Goal: Information Seeking & Learning: Learn about a topic

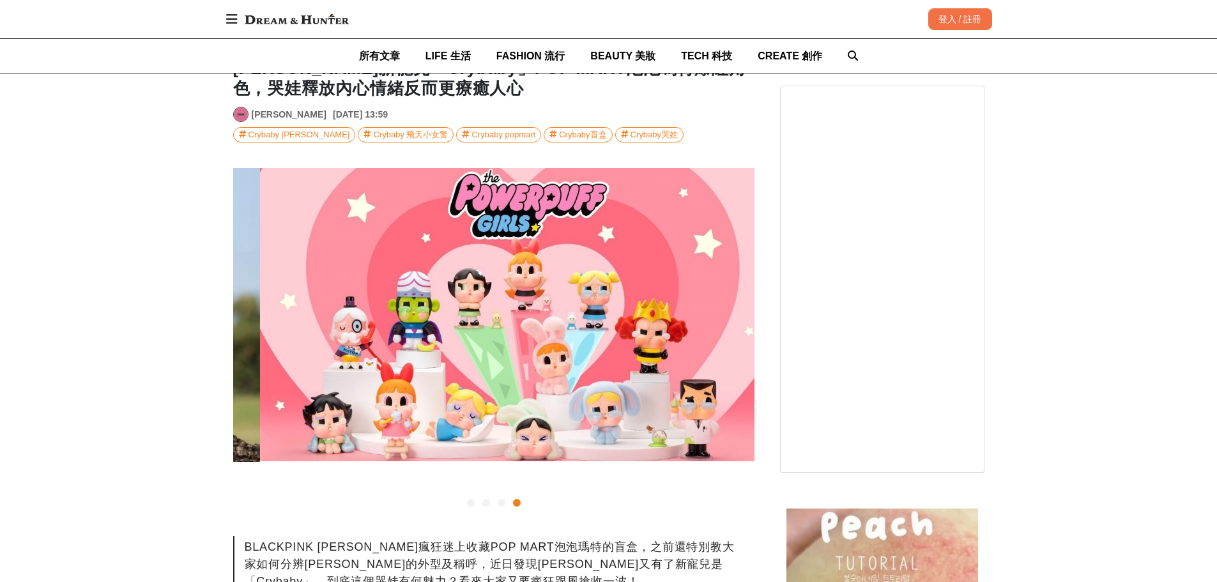
scroll to position [0, 1564]
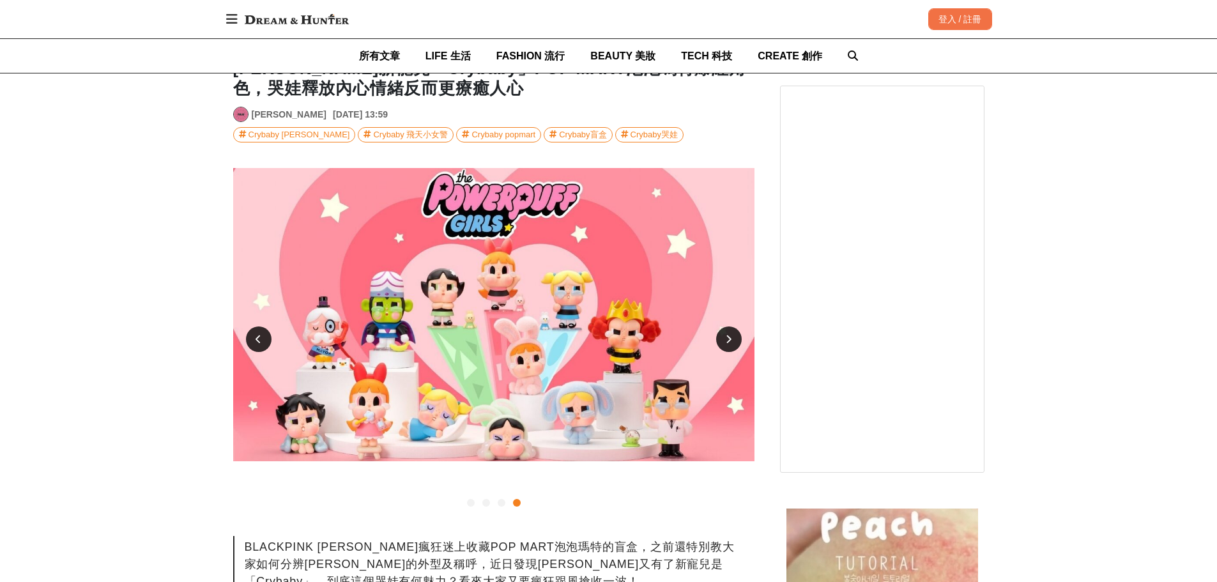
click at [264, 337] on div at bounding box center [259, 339] width 26 height 26
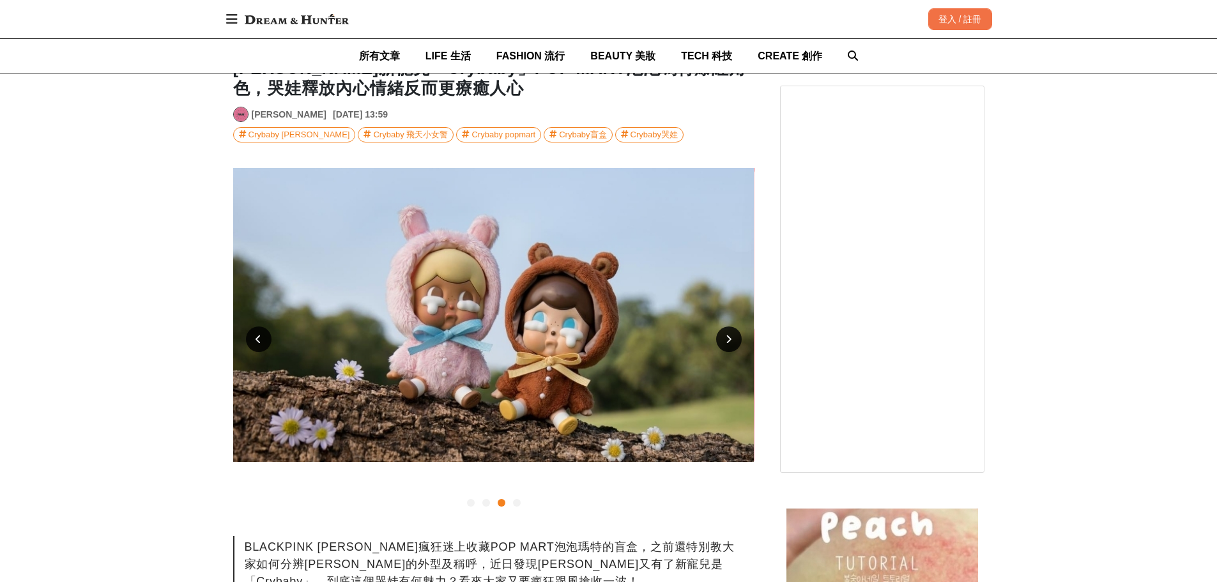
scroll to position [0, 1043]
click at [730, 335] on icon at bounding box center [729, 339] width 6 height 9
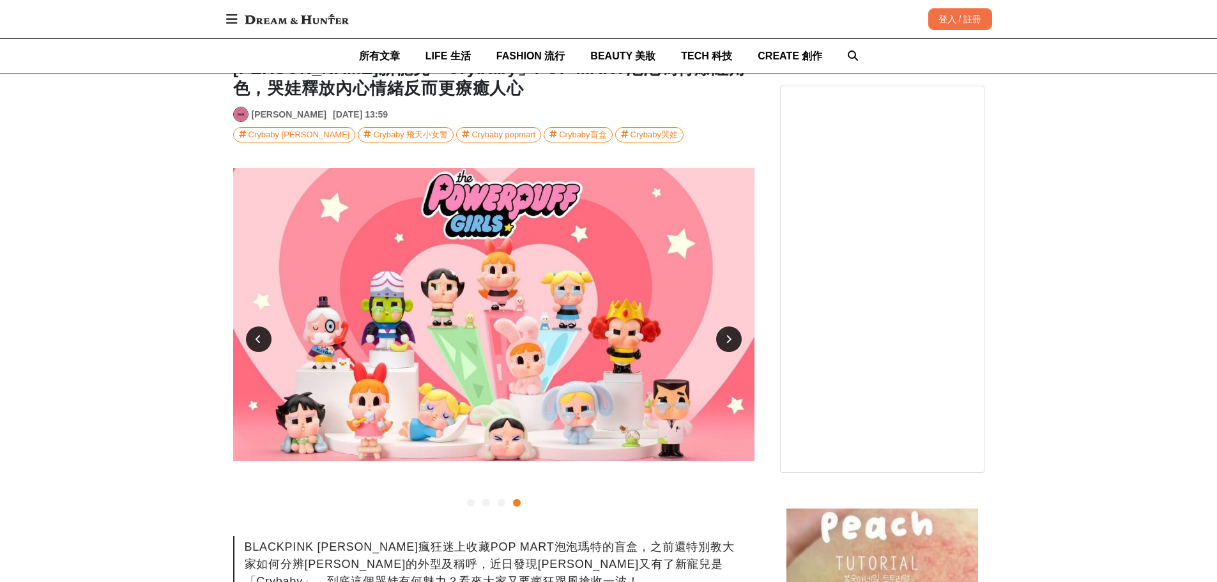
click at [730, 335] on icon at bounding box center [729, 339] width 6 height 9
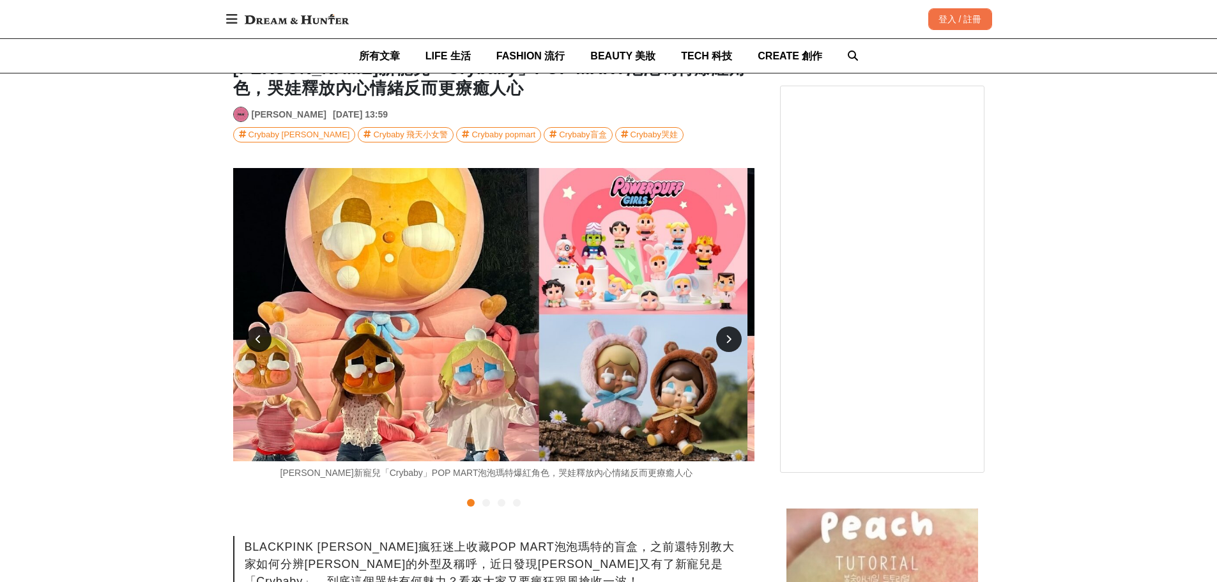
scroll to position [0, 0]
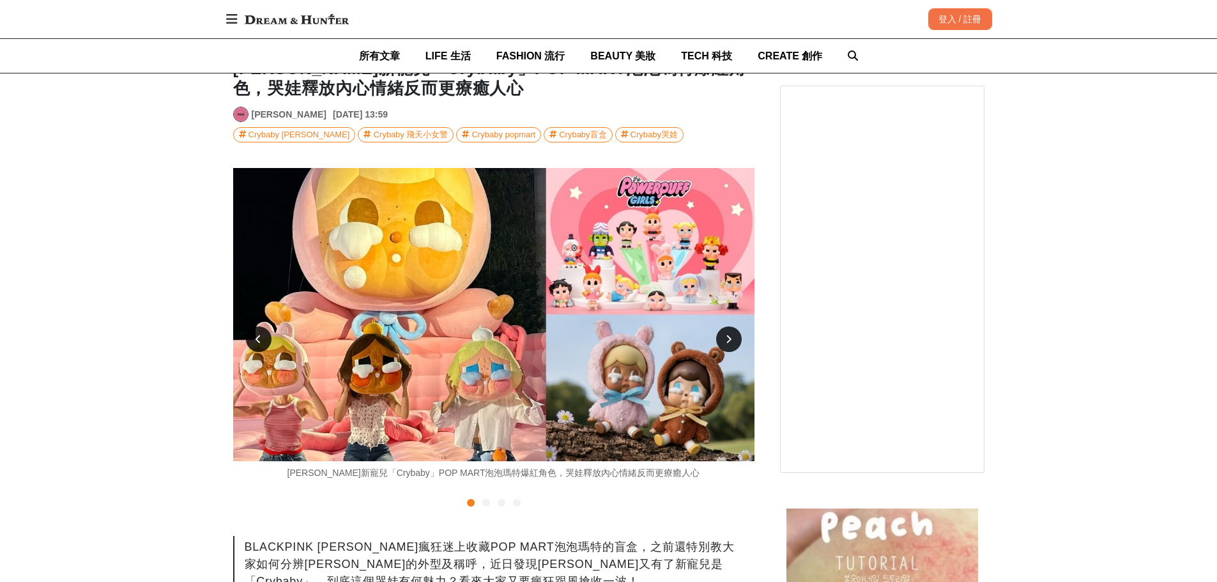
click at [727, 339] on icon at bounding box center [729, 339] width 6 height 9
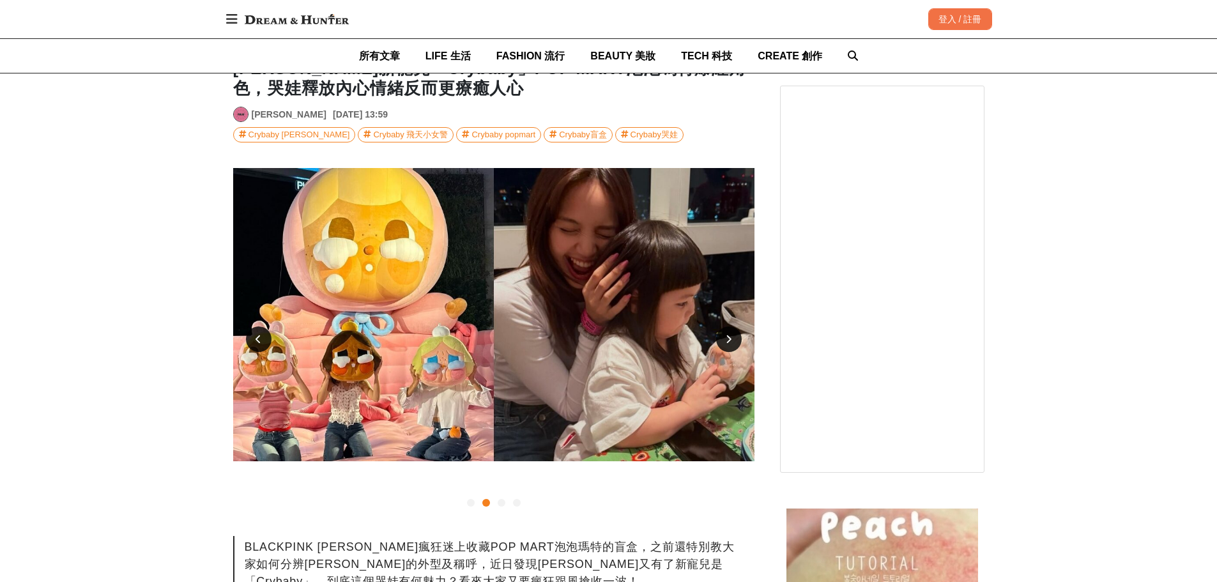
click at [727, 339] on icon at bounding box center [729, 339] width 6 height 9
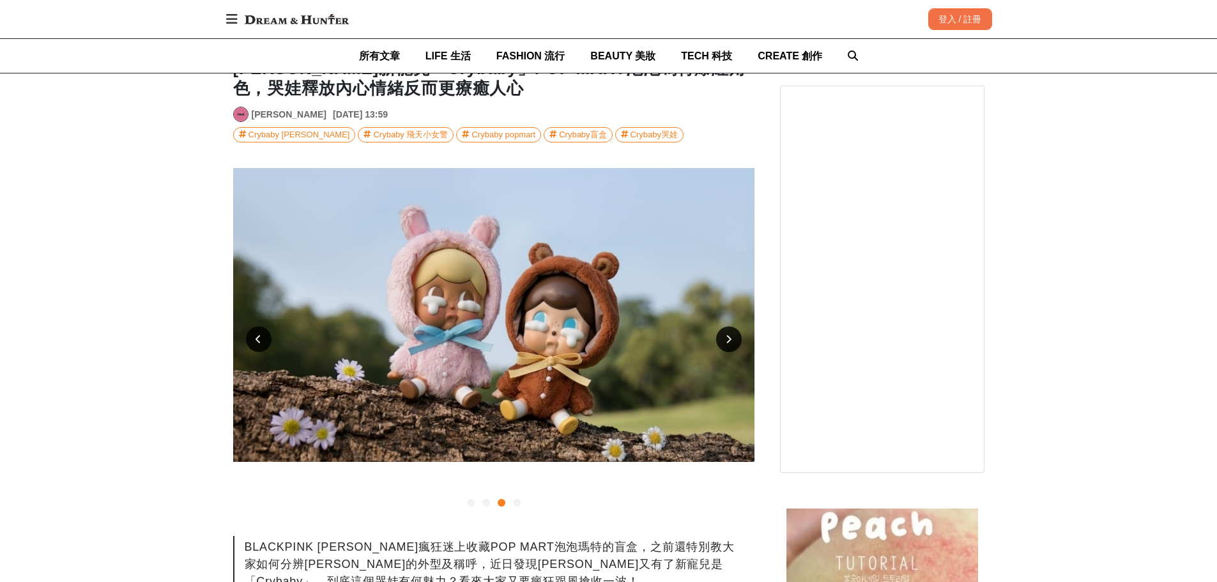
click at [727, 339] on icon at bounding box center [729, 339] width 6 height 9
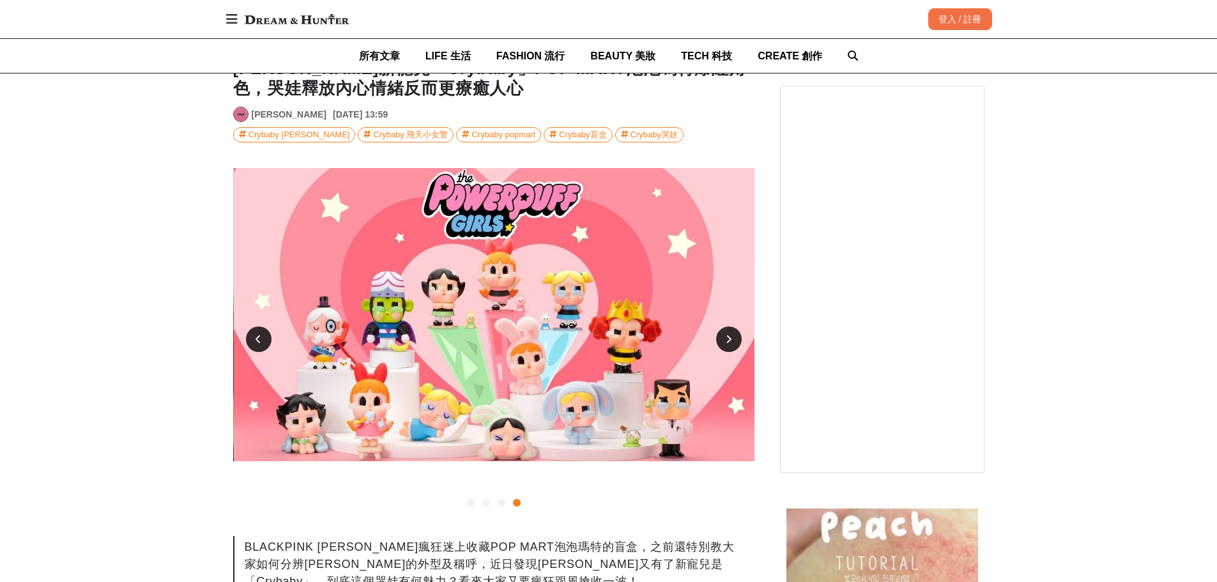
scroll to position [0, 1564]
click at [727, 339] on icon at bounding box center [729, 339] width 6 height 9
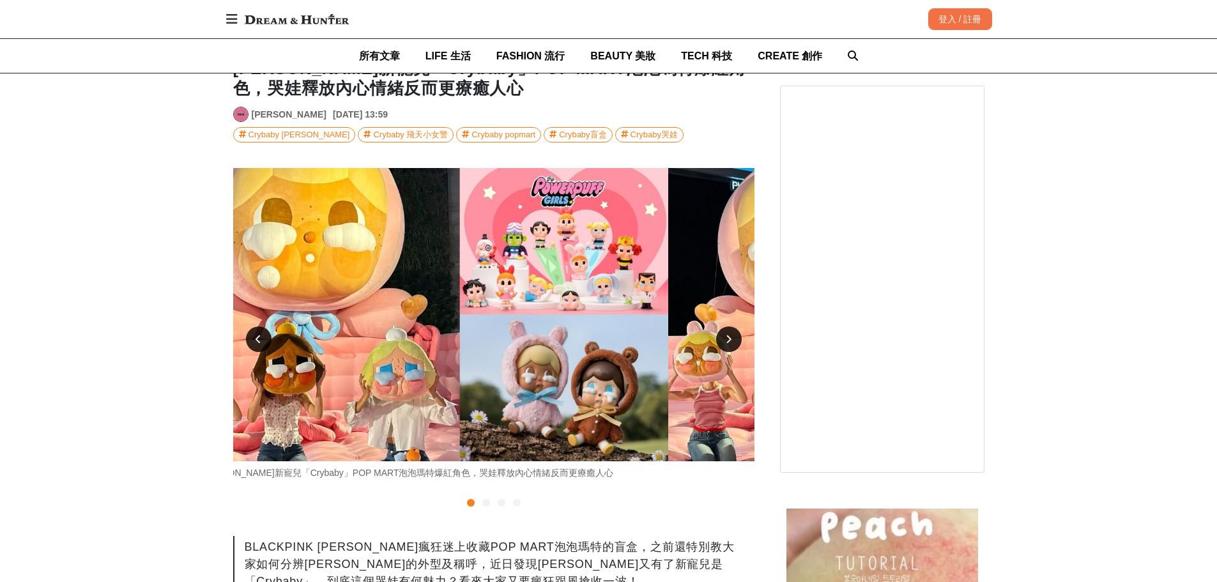
click at [727, 339] on icon at bounding box center [729, 339] width 6 height 9
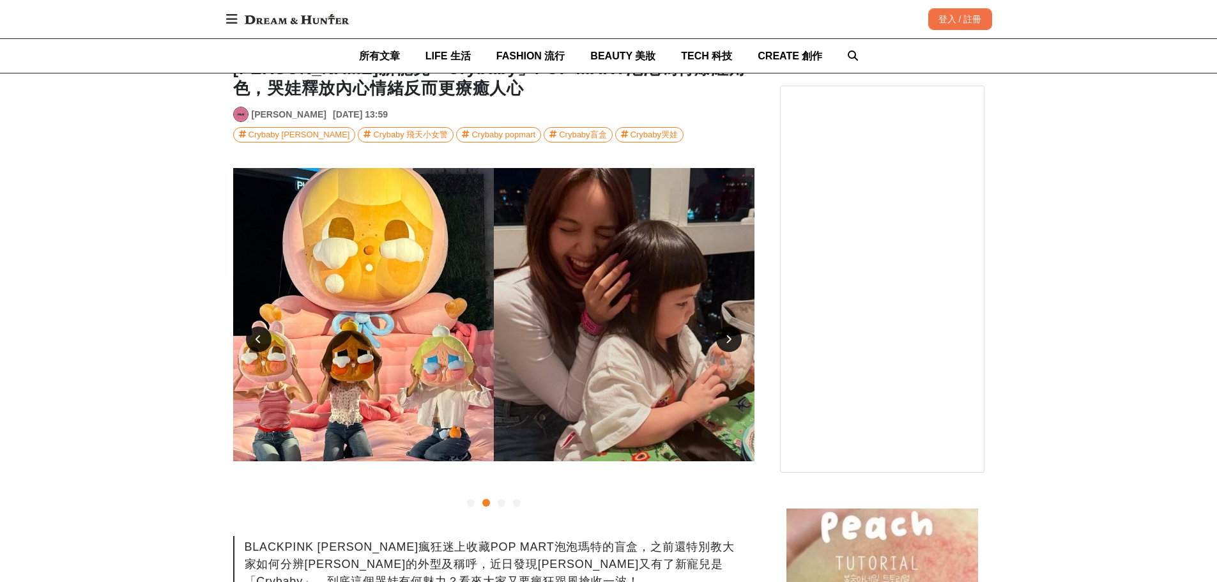
scroll to position [447, 0]
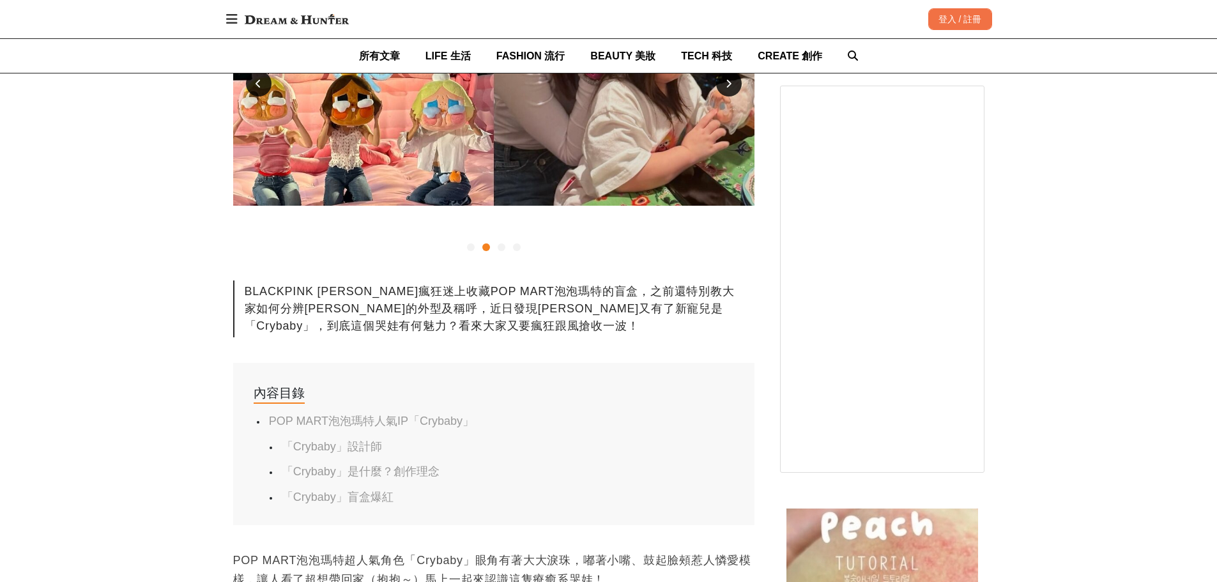
click at [500, 251] on div at bounding box center [493, 247] width 521 height 15
click at [503, 246] on div at bounding box center [502, 247] width 8 height 8
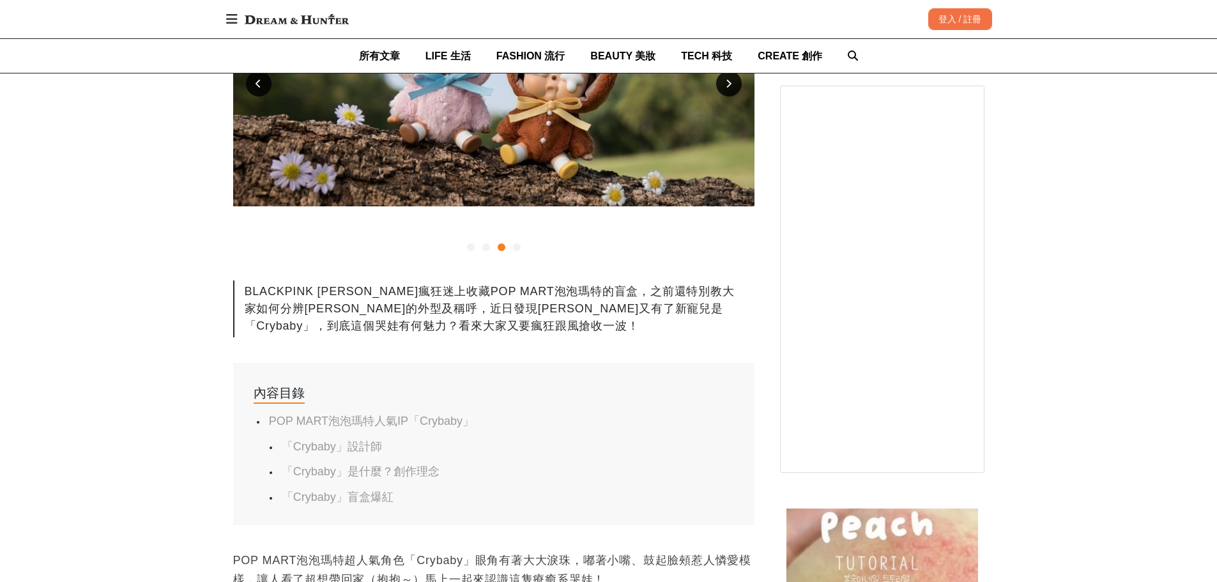
click at [514, 248] on div at bounding box center [517, 247] width 8 height 8
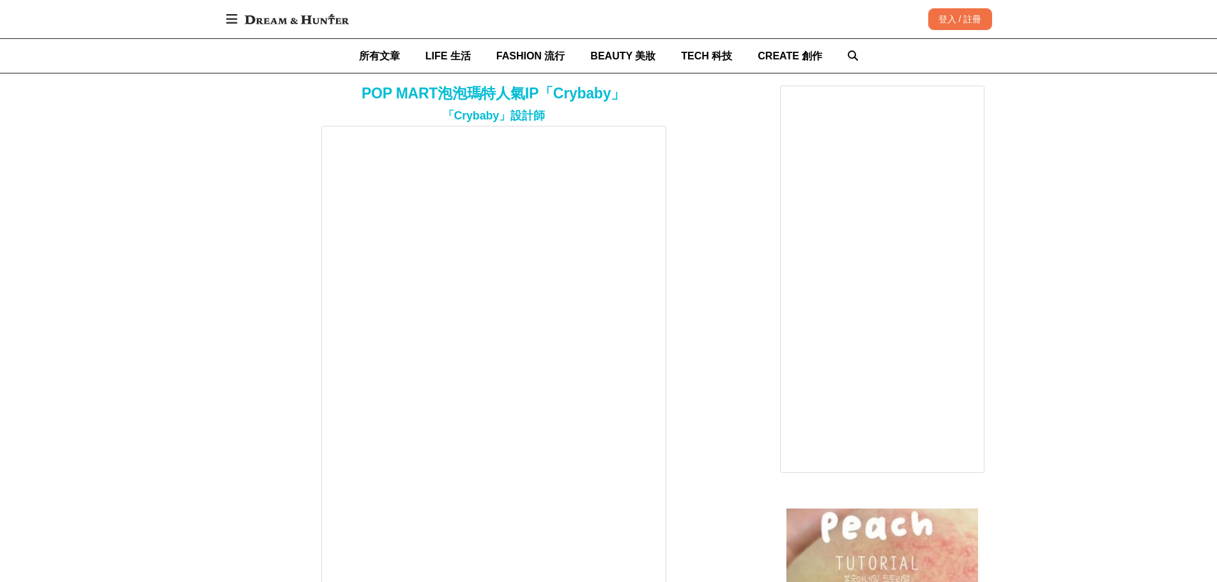
scroll to position [0, 0]
